Goal: Task Accomplishment & Management: Manage account settings

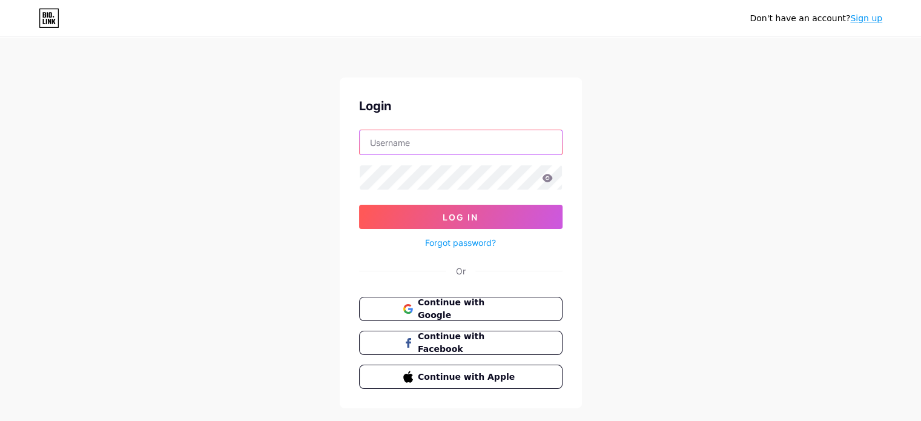
click at [402, 131] on input "text" at bounding box center [461, 142] width 202 height 24
drag, startPoint x: 301, startPoint y: 154, endPoint x: 391, endPoint y: 255, distance: 135.5
click at [301, 154] on div "Don't have an account? Sign up Login Log In Forgot password? Or Continue with G…" at bounding box center [460, 223] width 921 height 447
click at [451, 309] on span "Continue with Google" at bounding box center [467, 309] width 101 height 26
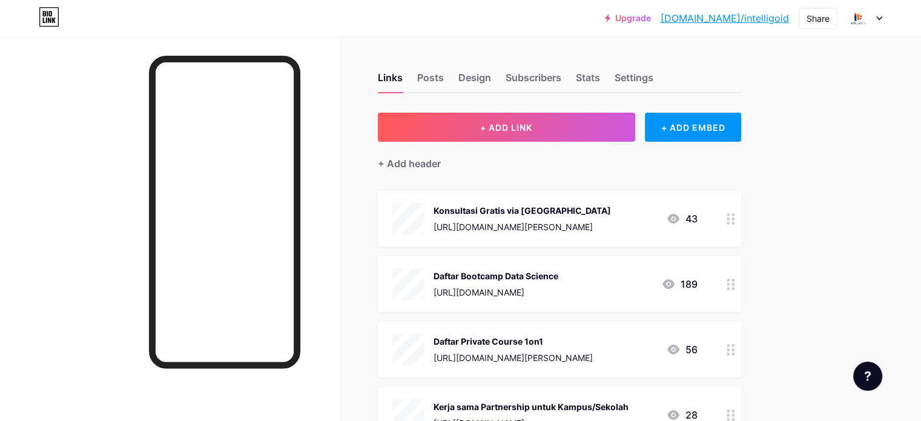
scroll to position [121, 0]
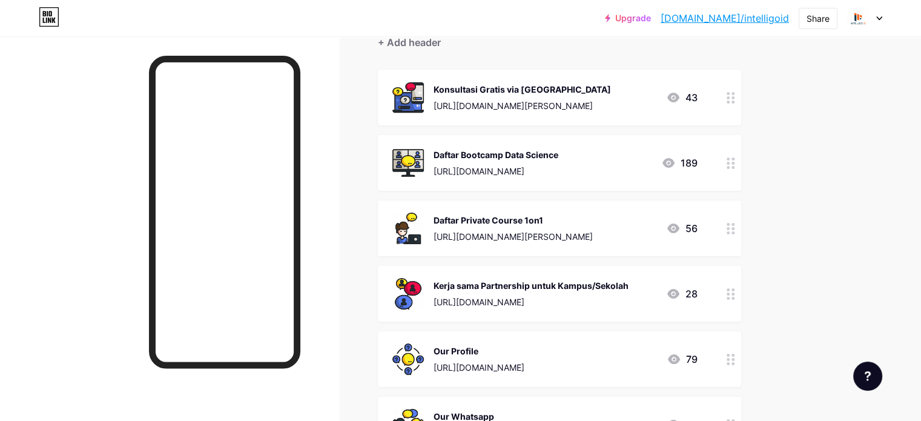
click at [692, 223] on div "Daftar Private Course 1on1 [URL][DOMAIN_NAME][PERSON_NAME] 56" at bounding box center [544, 228] width 305 height 31
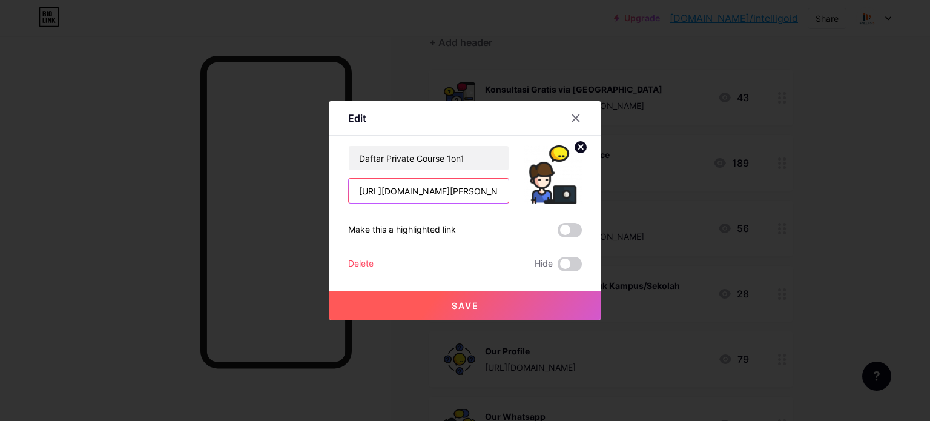
click at [465, 186] on input "[URL][DOMAIN_NAME][PERSON_NAME]" at bounding box center [429, 191] width 160 height 24
paste input "[DOMAIN_NAME][URL]"
type input "[URL][DOMAIN_NAME]"
click at [508, 300] on button "Save" at bounding box center [465, 305] width 273 height 29
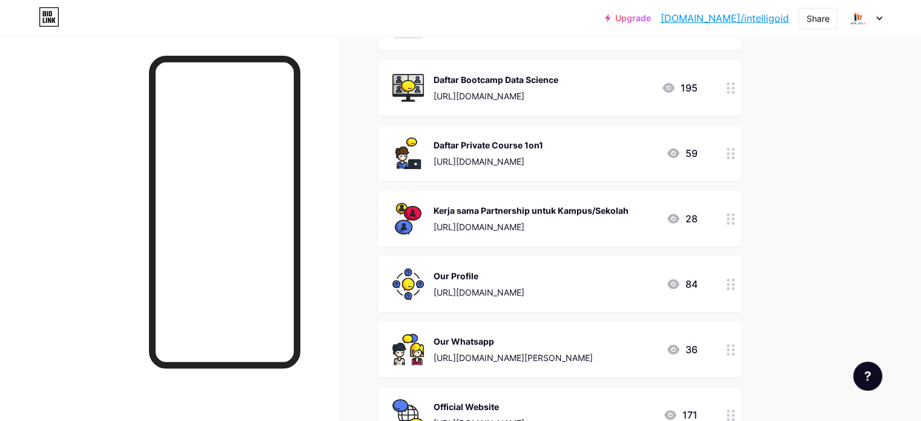
scroll to position [242, 0]
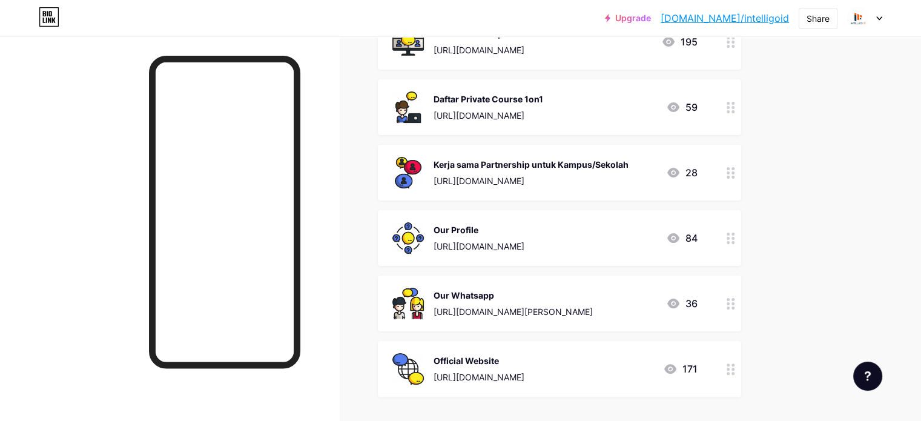
click at [662, 297] on div "Our Whatsapp [URL][DOMAIN_NAME][PERSON_NAME] 36" at bounding box center [544, 303] width 305 height 31
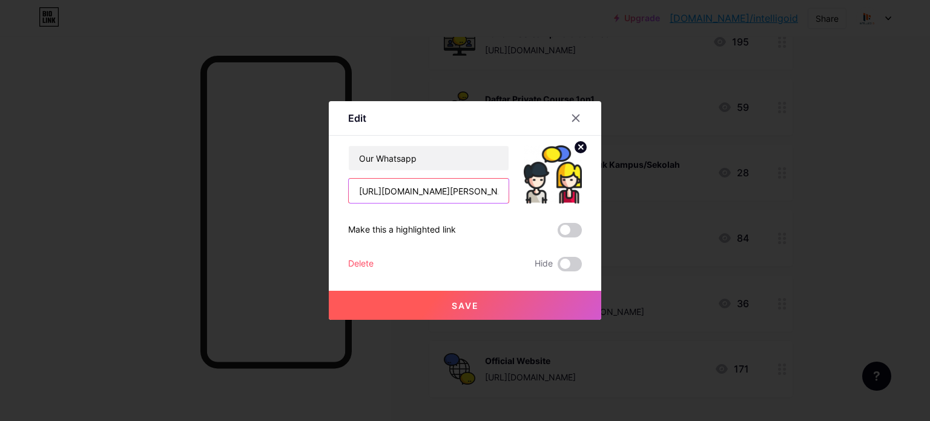
click at [380, 191] on input "[URL][DOMAIN_NAME][PERSON_NAME]" at bounding box center [429, 191] width 160 height 24
paste input "[DOMAIN_NAME][URL]"
type input "[URL][DOMAIN_NAME]"
click at [446, 303] on button "Save" at bounding box center [465, 305] width 273 height 29
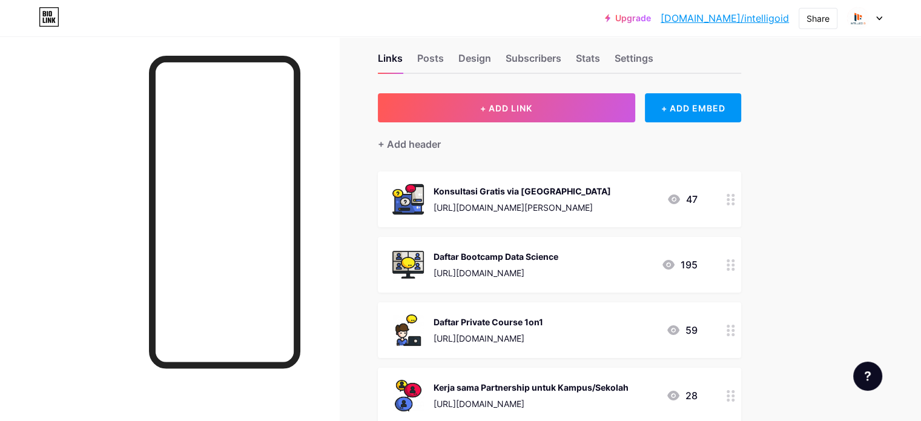
scroll to position [0, 0]
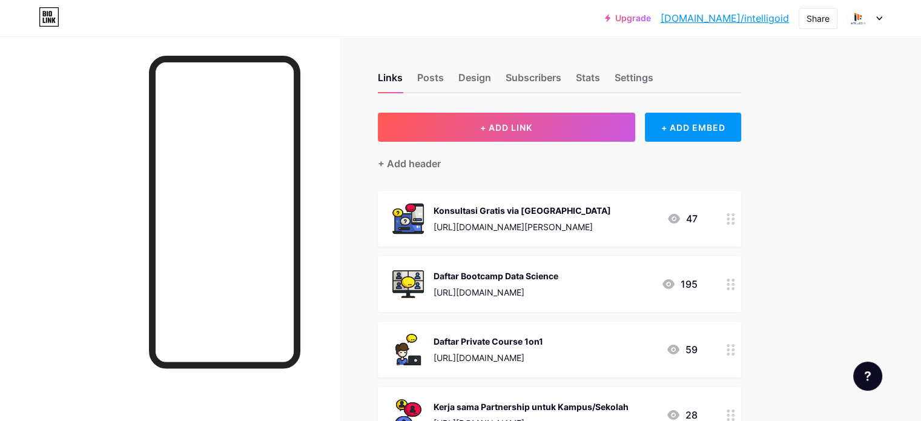
click at [694, 222] on div "Konsultasi Gratis via [GEOGRAPHIC_DATA] [URL][DOMAIN_NAME][PERSON_NAME] 47" at bounding box center [544, 218] width 305 height 31
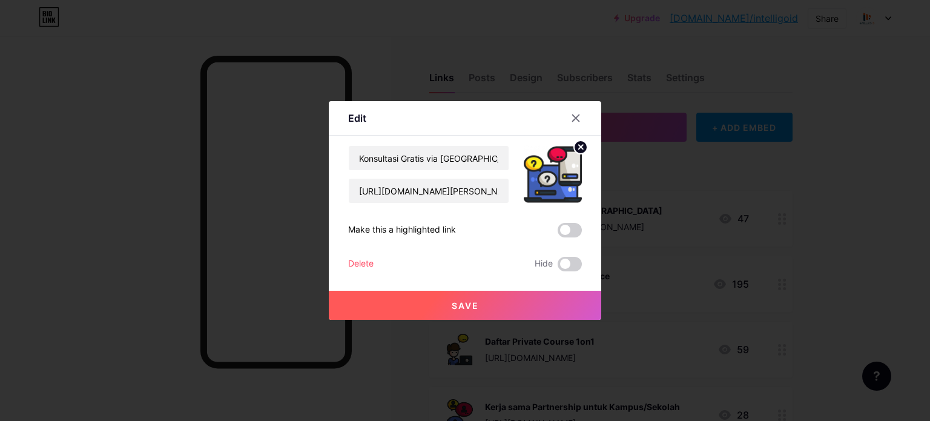
click at [397, 171] on div "Konsultasi Gratis via [GEOGRAPHIC_DATA] [URL][DOMAIN_NAME][PERSON_NAME]" at bounding box center [428, 174] width 161 height 58
click at [404, 190] on input "[URL][DOMAIN_NAME][PERSON_NAME]" at bounding box center [429, 191] width 160 height 24
paste input "[DOMAIN_NAME][URL]"
type input "[URL][DOMAIN_NAME]"
click at [477, 302] on span "Save" at bounding box center [465, 305] width 27 height 10
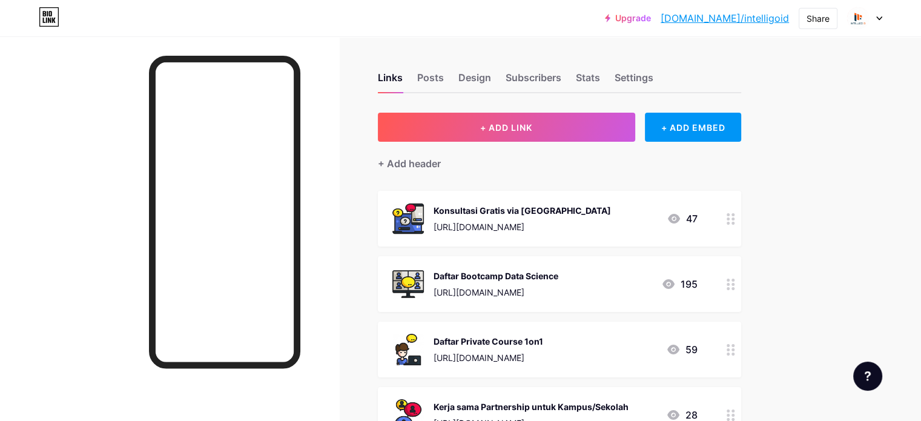
click at [766, 17] on link "[DOMAIN_NAME]/intelligoid" at bounding box center [725, 18] width 128 height 15
click at [444, 82] on div "Posts" at bounding box center [430, 81] width 27 height 22
click at [491, 81] on div "Design" at bounding box center [474, 81] width 33 height 22
click at [444, 79] on div "Posts" at bounding box center [430, 81] width 27 height 22
